Goal: Task Accomplishment & Management: Manage account settings

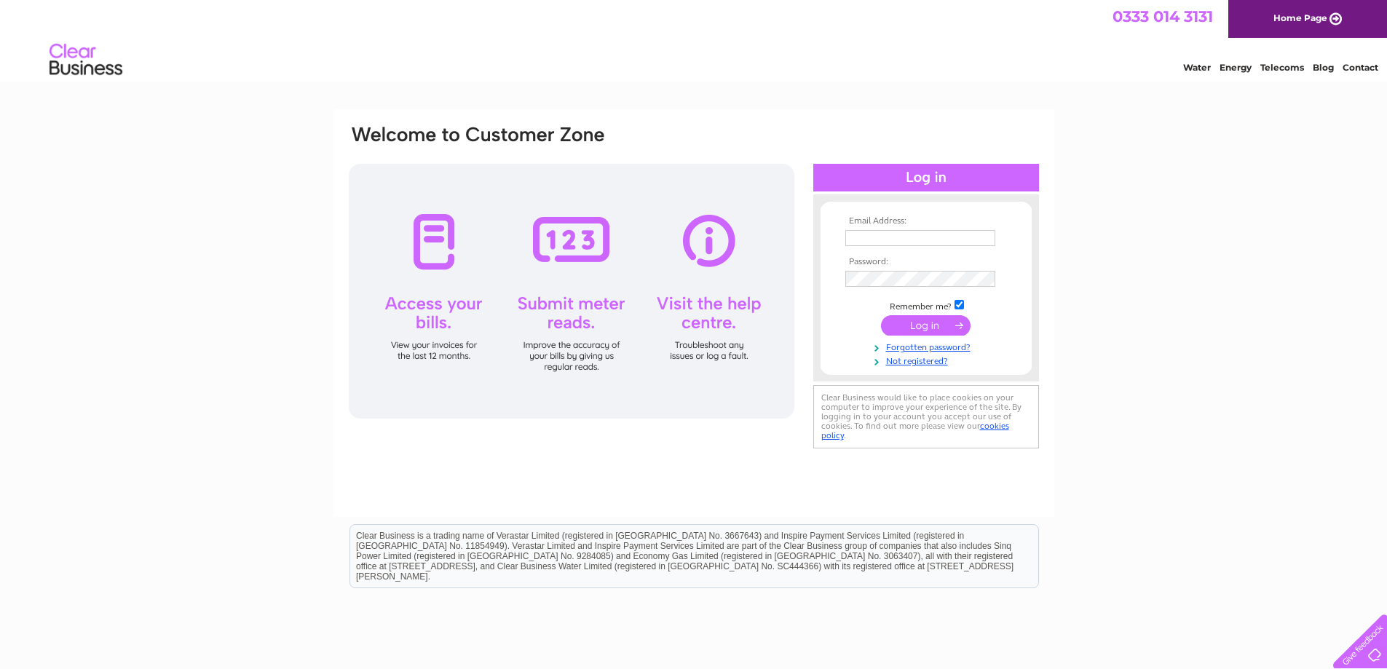
type input "info@thesandshotel.co.uk"
click at [935, 326] on input "submit" at bounding box center [926, 325] width 90 height 20
type input "info@thesandshotel.co.uk"
click at [928, 325] on input "submit" at bounding box center [926, 325] width 90 height 20
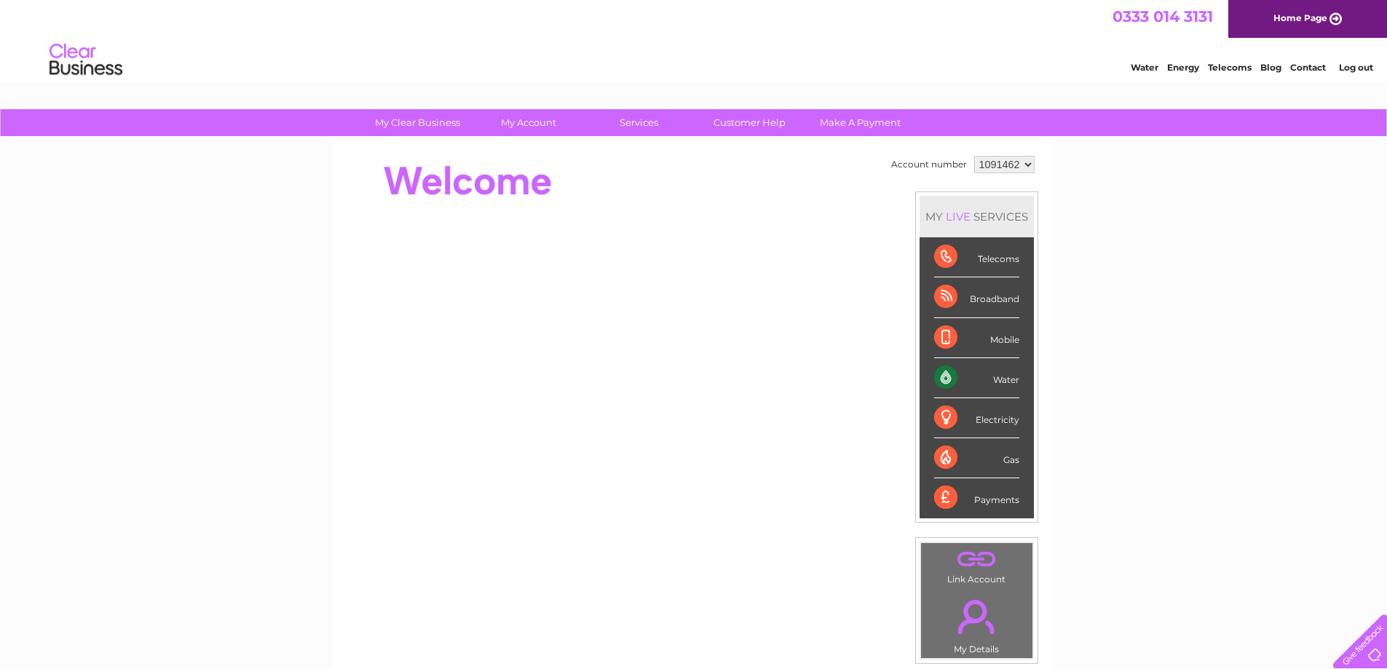
click at [949, 373] on div "Water" at bounding box center [976, 378] width 85 height 40
click at [1003, 376] on div "Water" at bounding box center [976, 378] width 85 height 40
click at [946, 376] on div "Water" at bounding box center [976, 378] width 85 height 40
click at [1000, 368] on div "Water" at bounding box center [976, 378] width 85 height 40
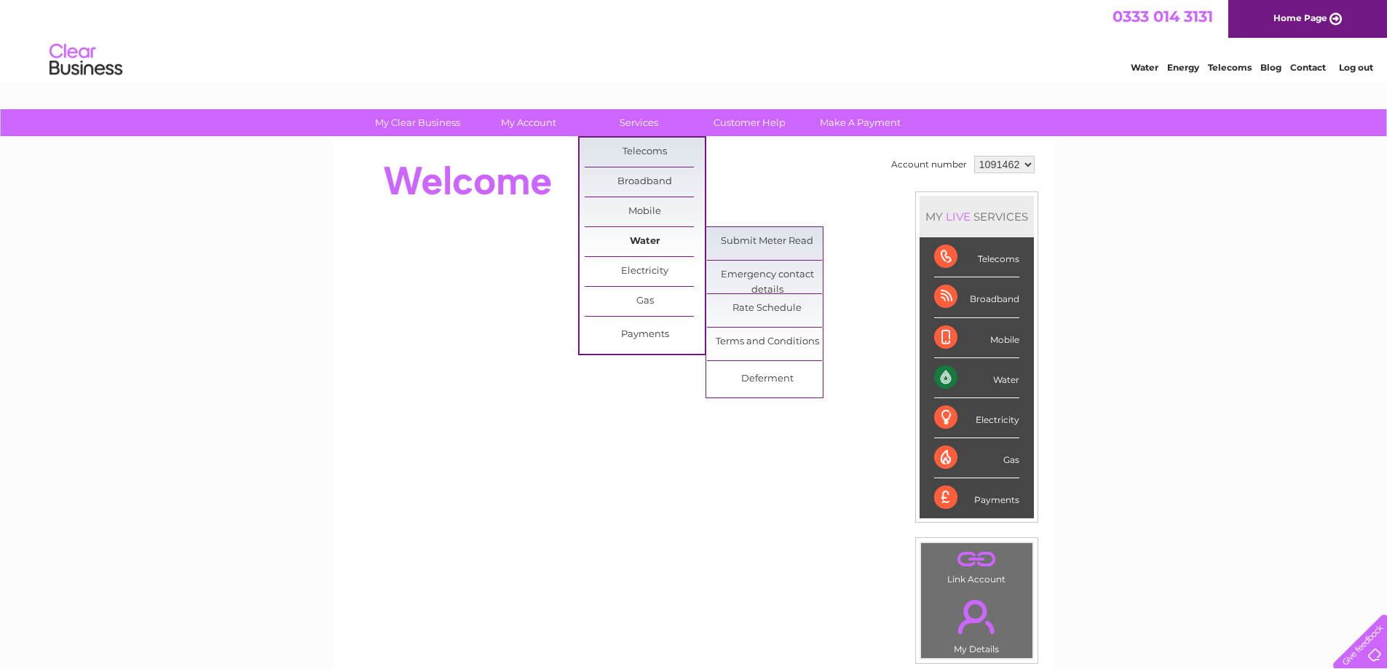
click at [655, 244] on link "Water" at bounding box center [645, 241] width 120 height 29
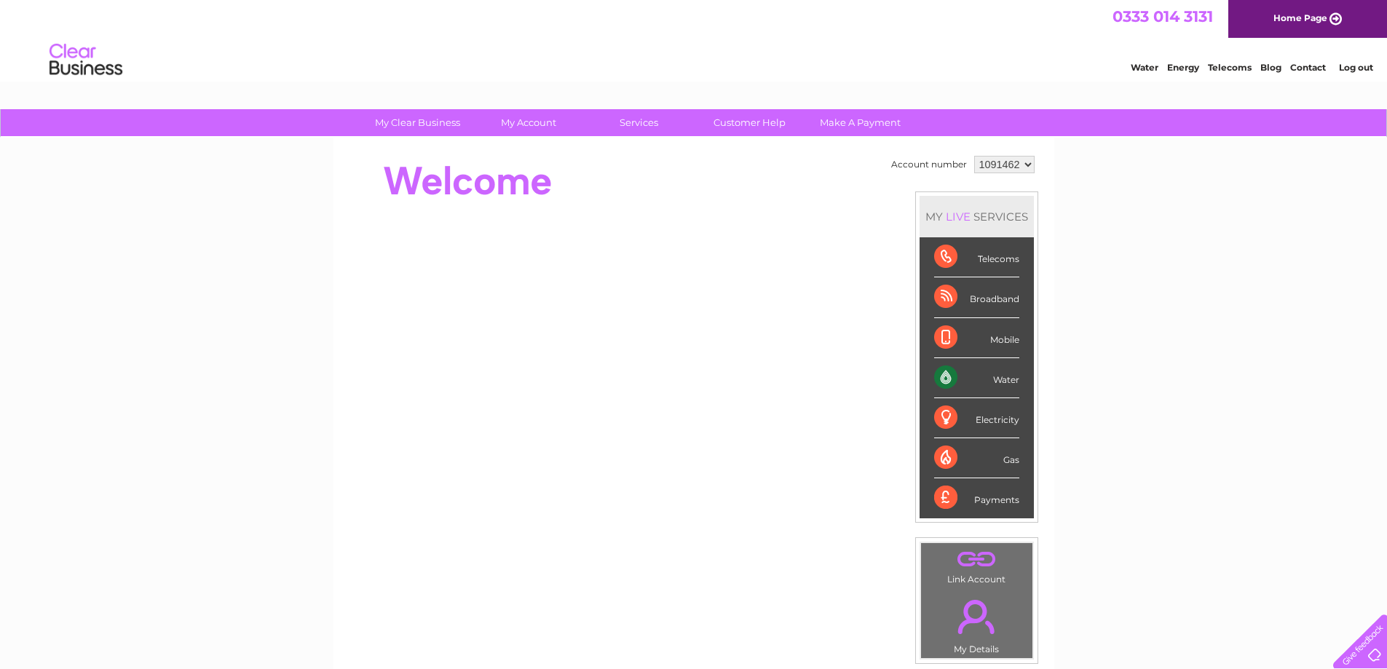
click at [935, 372] on div "Water" at bounding box center [976, 378] width 85 height 40
click at [944, 376] on div "Water" at bounding box center [976, 378] width 85 height 40
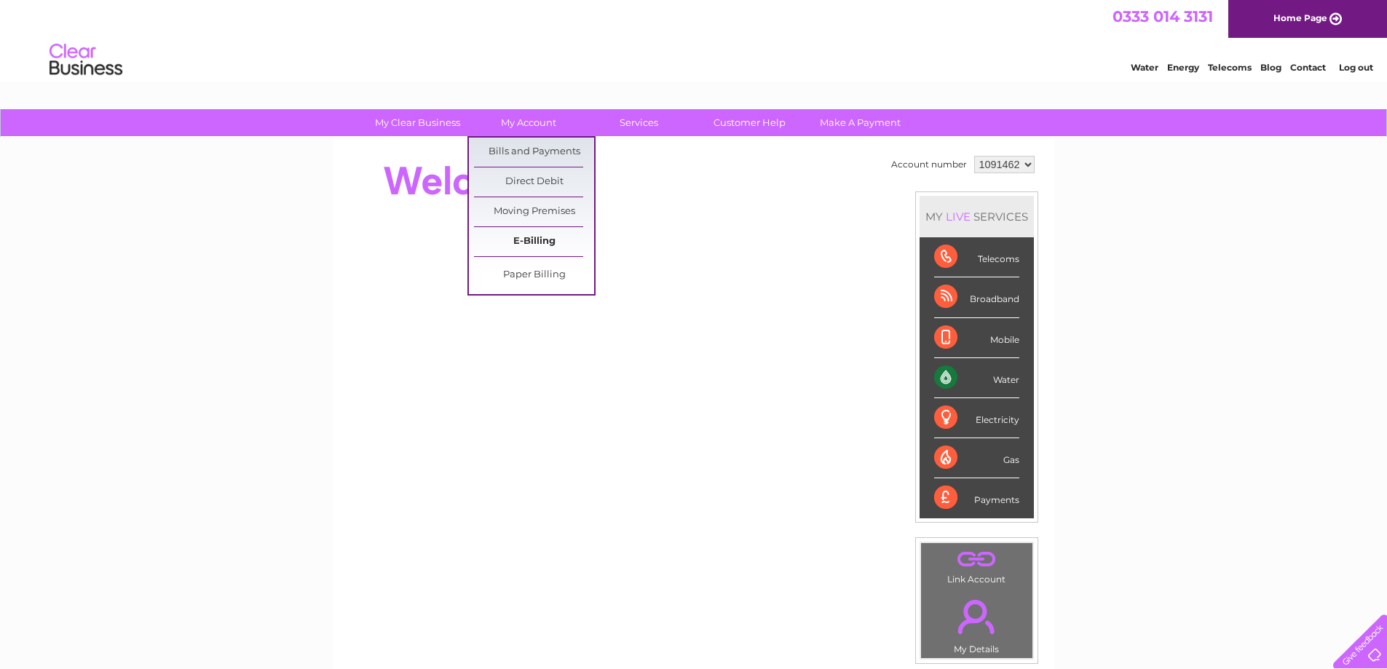
click at [527, 241] on link "E-Billing" at bounding box center [534, 241] width 120 height 29
click at [532, 151] on link "Bills and Payments" at bounding box center [534, 152] width 120 height 29
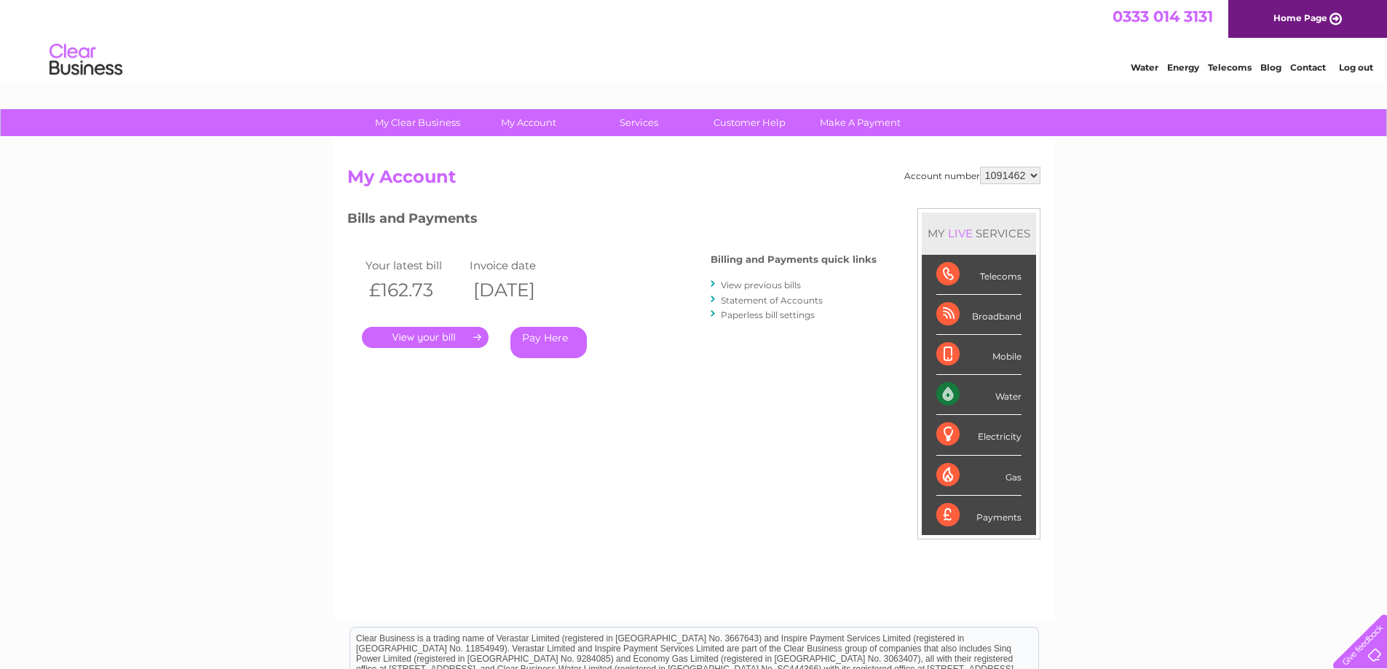
click at [422, 341] on link "." at bounding box center [425, 337] width 127 height 21
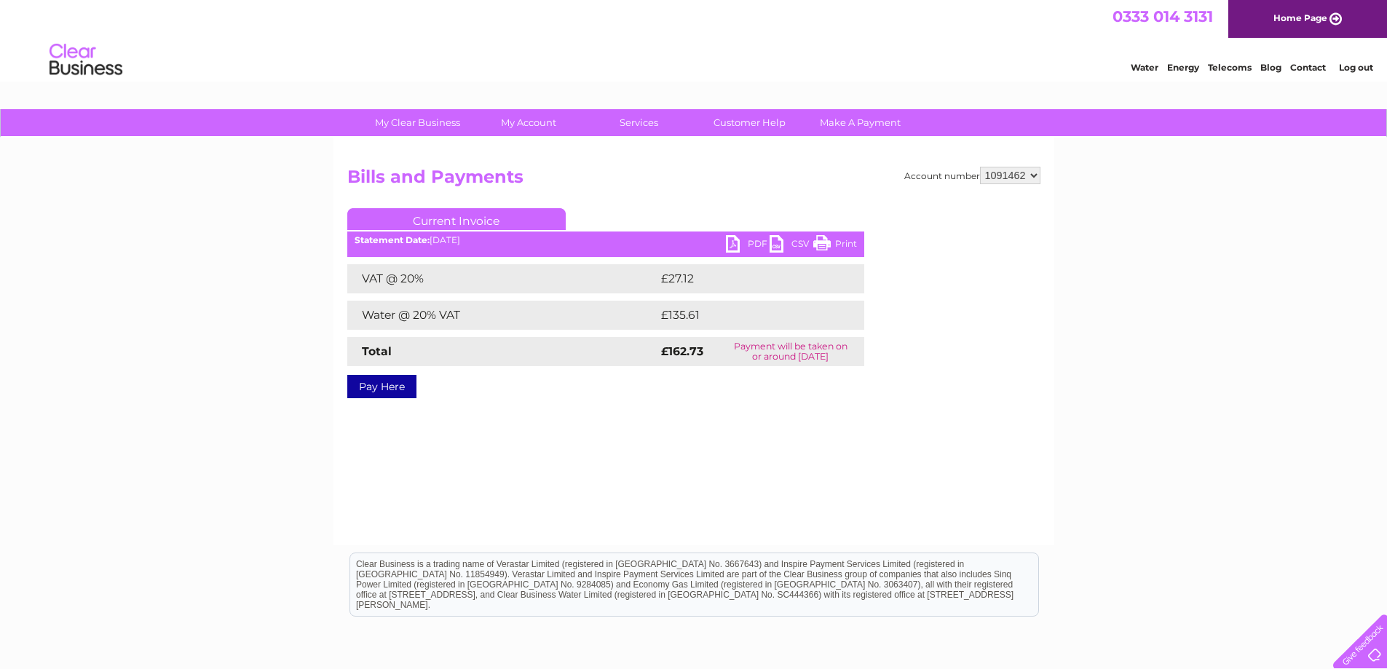
click at [824, 243] on link "Print" at bounding box center [835, 245] width 44 height 21
